Goal: Task Accomplishment & Management: Complete application form

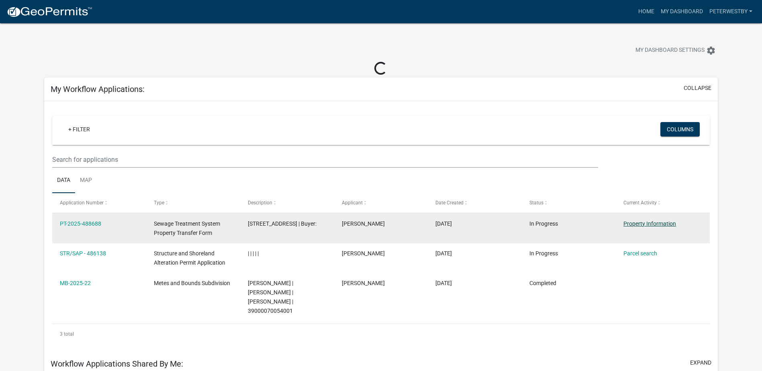
click at [626, 222] on link "Property Information" at bounding box center [649, 223] width 53 height 6
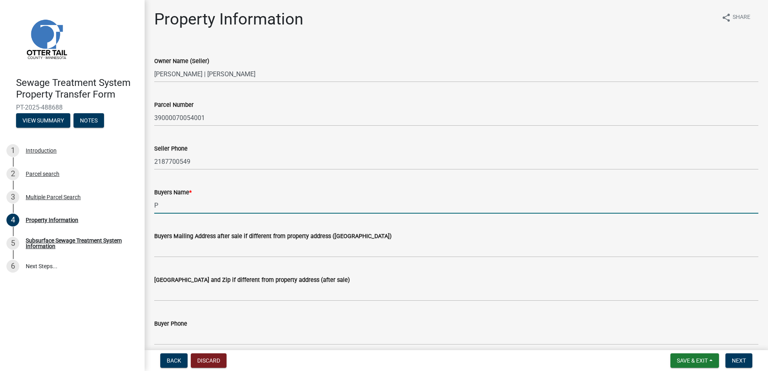
click at [195, 202] on input "P" at bounding box center [456, 205] width 604 height 16
click at [194, 202] on input "[PERSON_NAME]" at bounding box center [456, 205] width 604 height 16
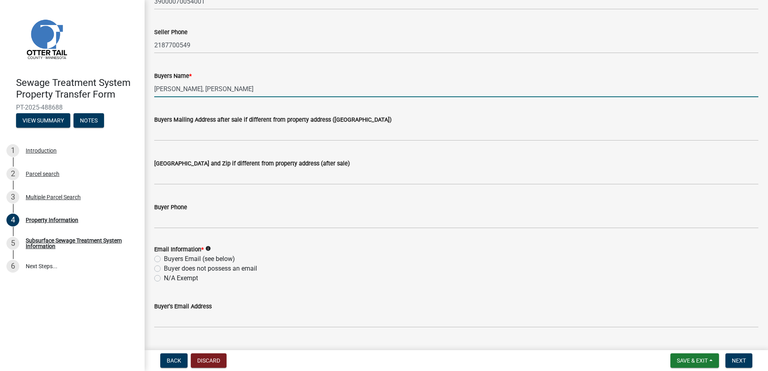
scroll to position [161, 0]
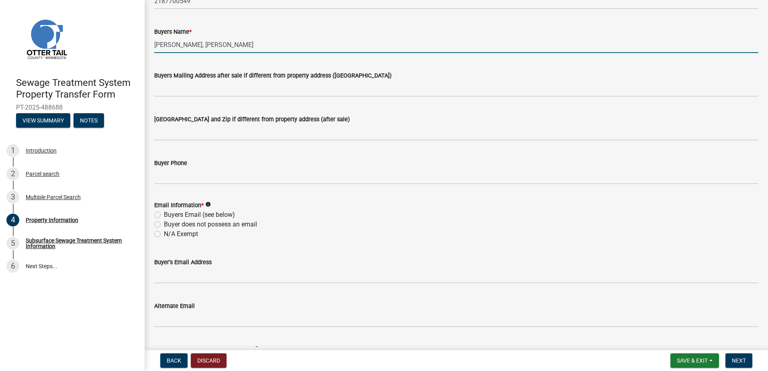
type input "[PERSON_NAME], [PERSON_NAME]"
click at [153, 216] on div "Email Information * info Buyers Email (see below) Buyer does not possess an ema…" at bounding box center [456, 215] width 616 height 48
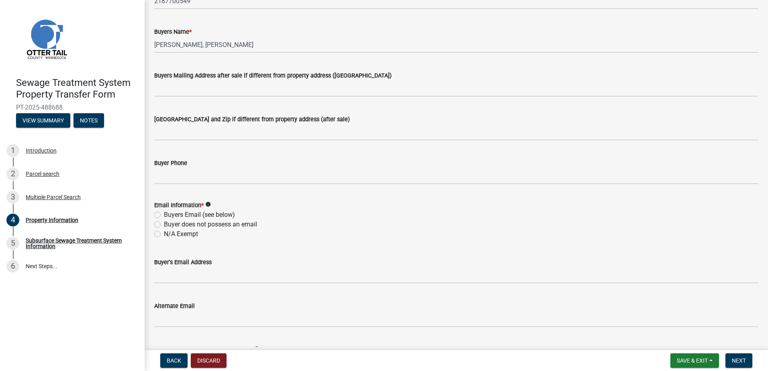
click at [164, 215] on label "Buyers Email (see below)" at bounding box center [199, 215] width 71 height 10
click at [164, 215] on input "Buyers Email (see below)" at bounding box center [166, 212] width 5 height 5
radio input "true"
click at [202, 283] on wm-data-entity-input "Buyer's Email Address" at bounding box center [456, 268] width 604 height 44
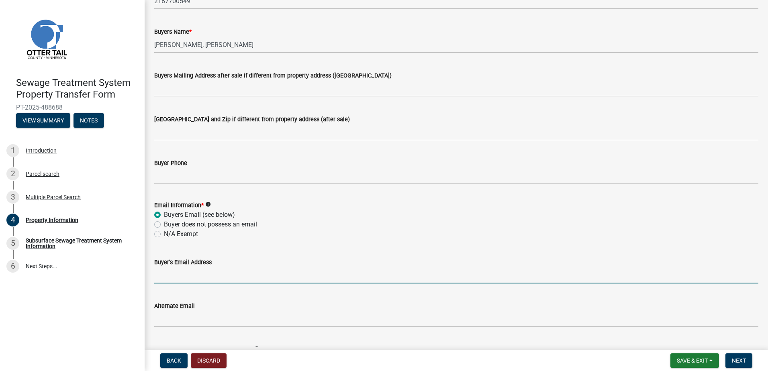
click at [200, 277] on input "Buyer's Email Address" at bounding box center [456, 275] width 604 height 16
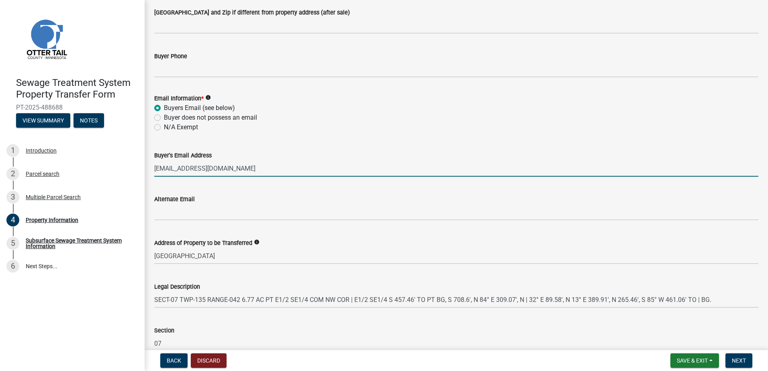
scroll to position [321, 0]
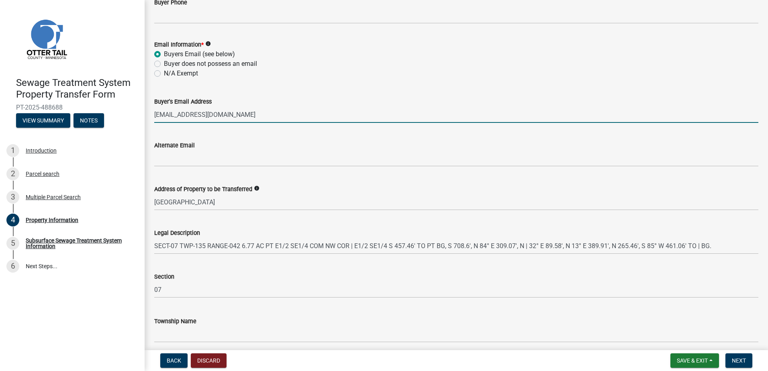
type input "[EMAIL_ADDRESS][DOMAIN_NAME]"
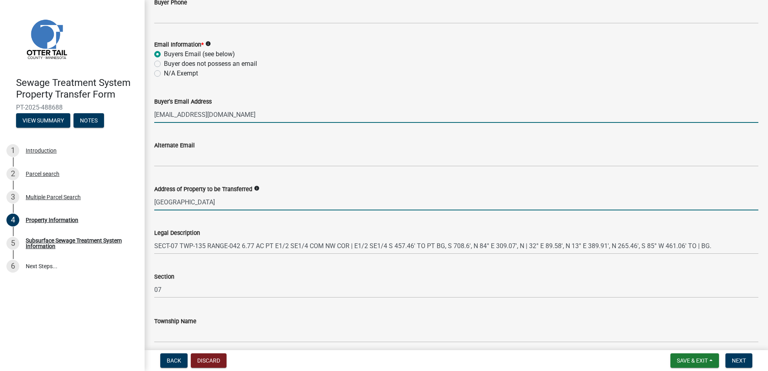
click at [222, 201] on input "[GEOGRAPHIC_DATA]" at bounding box center [456, 202] width 604 height 16
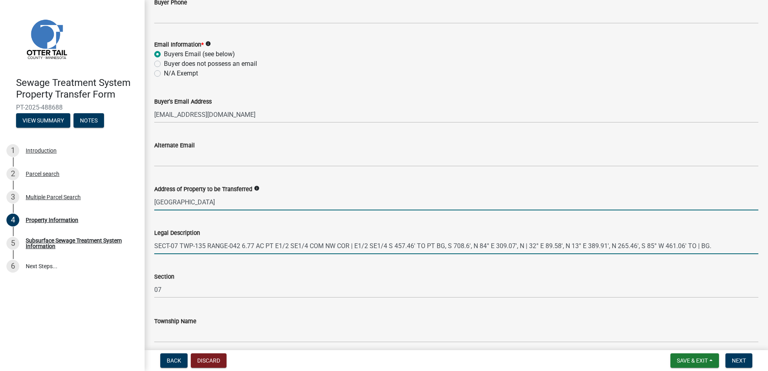
click at [208, 251] on input "SECT-07 TWP-135 RANGE-042 6.77 AC PT E1/2 SE1/4 COM NW COR | E1/2 SE1/4 S 457.4…" at bounding box center [456, 246] width 604 height 16
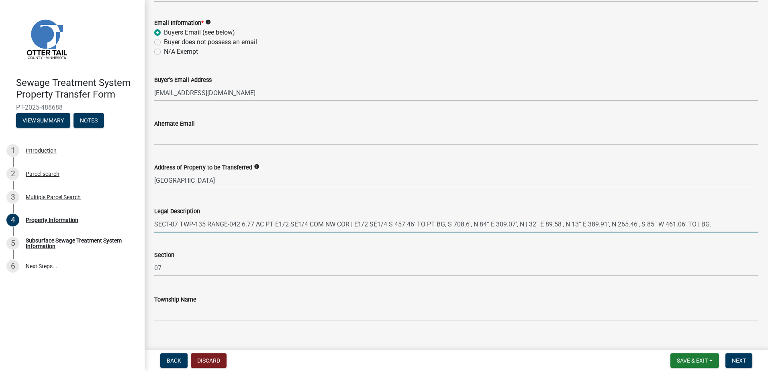
scroll to position [355, 0]
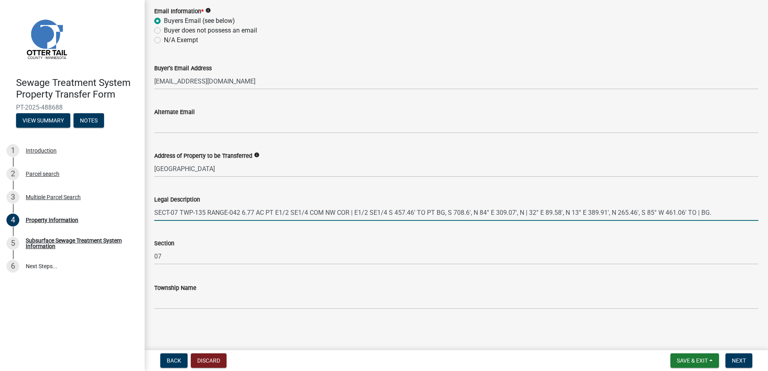
click at [155, 285] on label "Township Name" at bounding box center [175, 288] width 42 height 6
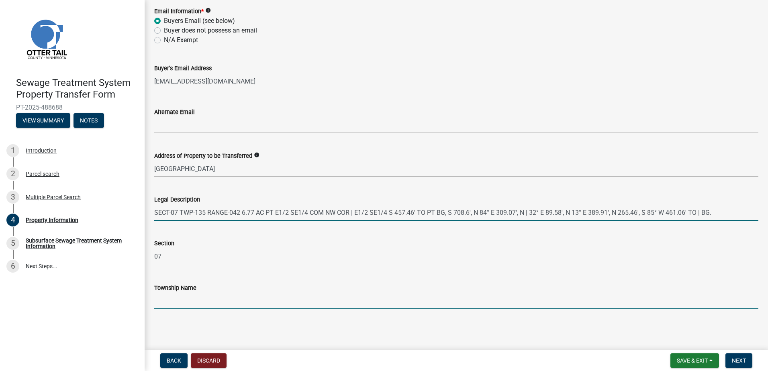
click at [155, 293] on input "Township Name" at bounding box center [456, 301] width 604 height 16
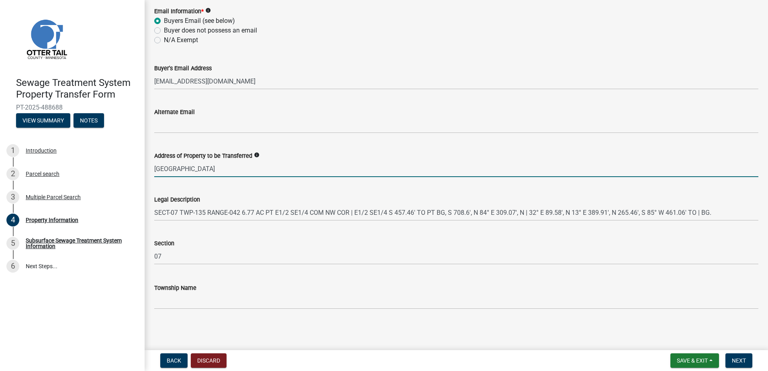
click at [291, 170] on input "[GEOGRAPHIC_DATA]" at bounding box center [456, 169] width 604 height 16
click at [746, 362] on span "Next" at bounding box center [739, 360] width 14 height 6
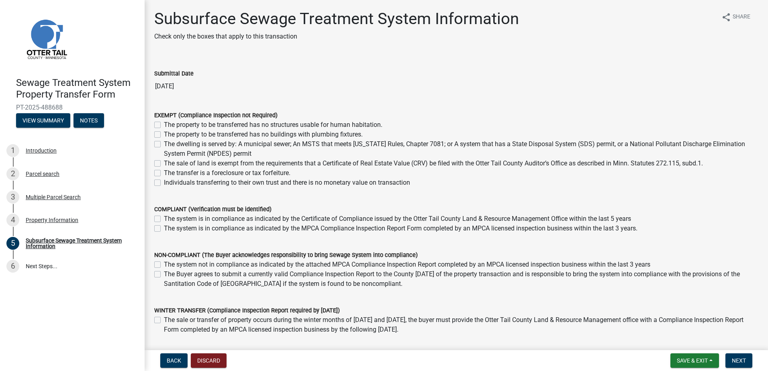
scroll to position [0, 0]
